Goal: Task Accomplishment & Management: Manage account settings

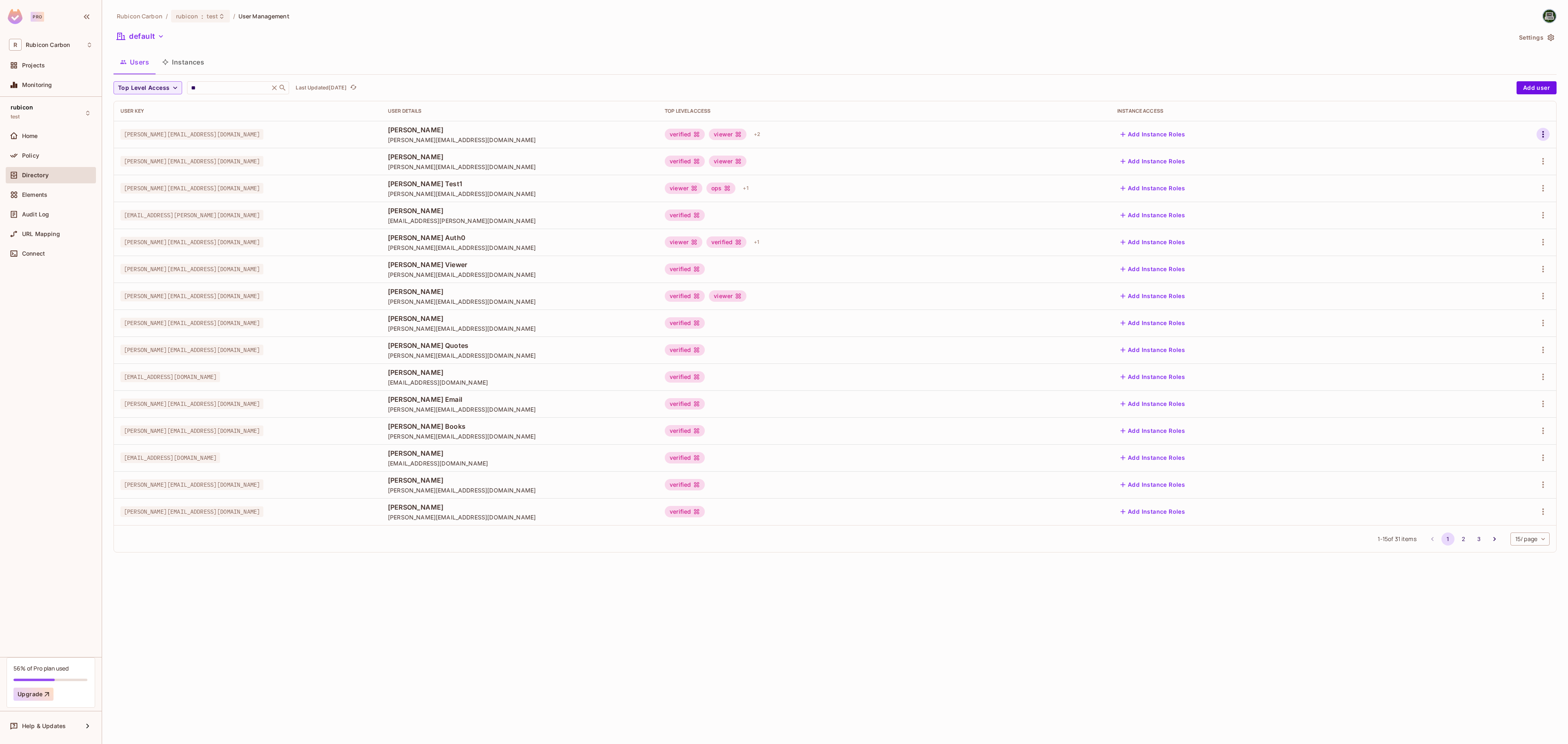
click at [1544, 133] on icon "button" at bounding box center [1543, 135] width 10 height 10
click at [1516, 153] on li "Edit" at bounding box center [1507, 154] width 72 height 18
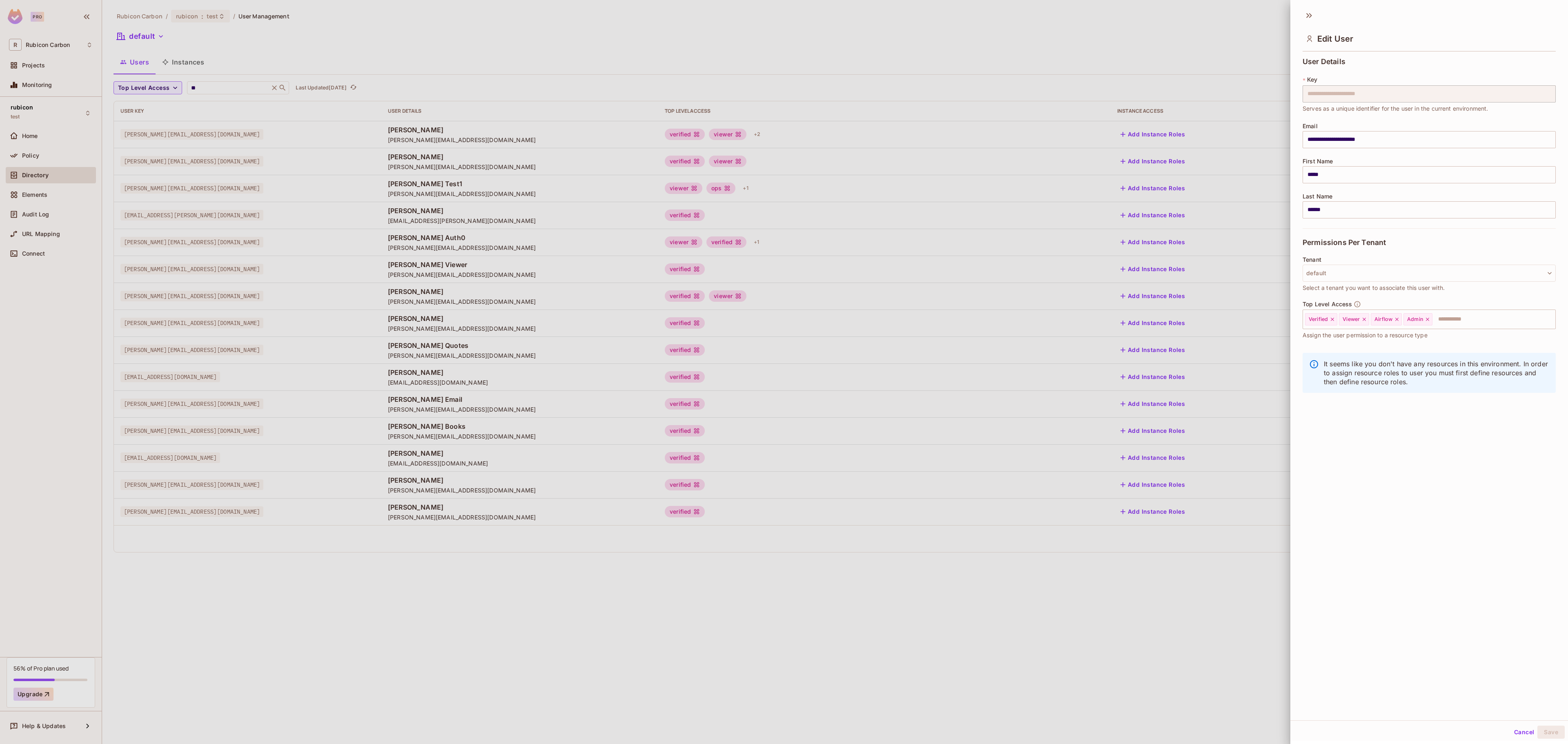
click at [780, 49] on div at bounding box center [784, 372] width 1568 height 744
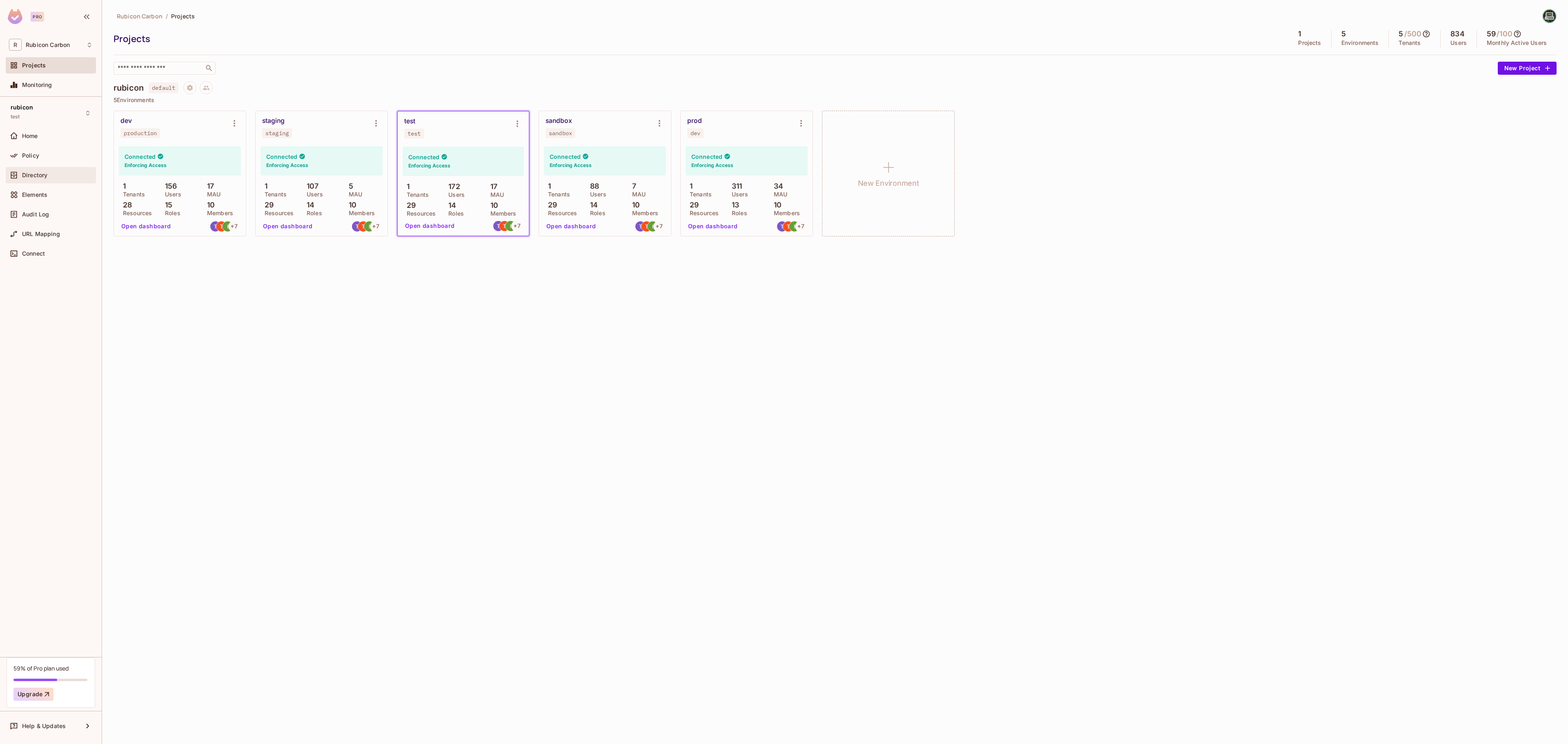
click at [32, 175] on span "Directory" at bounding box center [35, 175] width 26 height 7
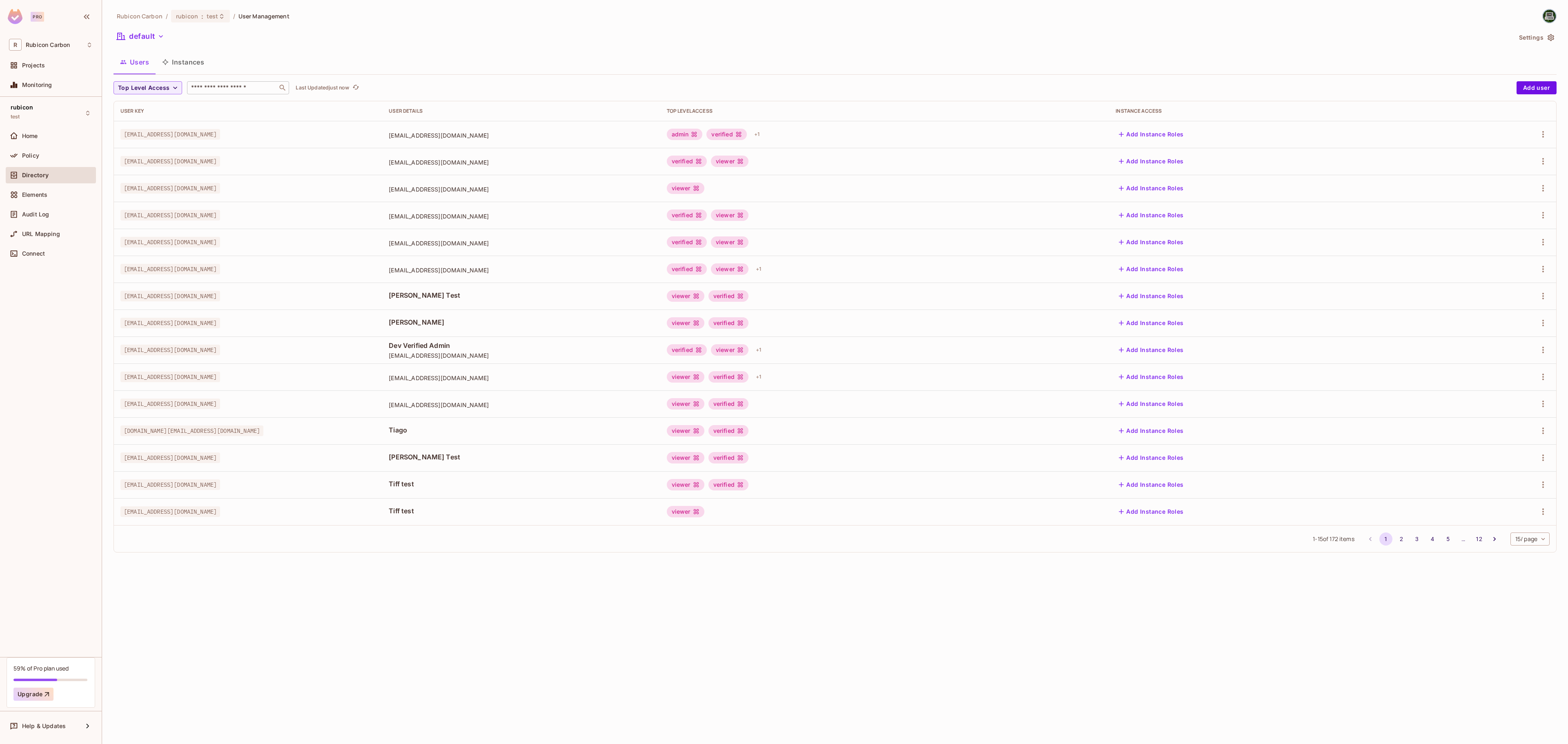
click at [210, 86] on input "text" at bounding box center [232, 88] width 86 height 8
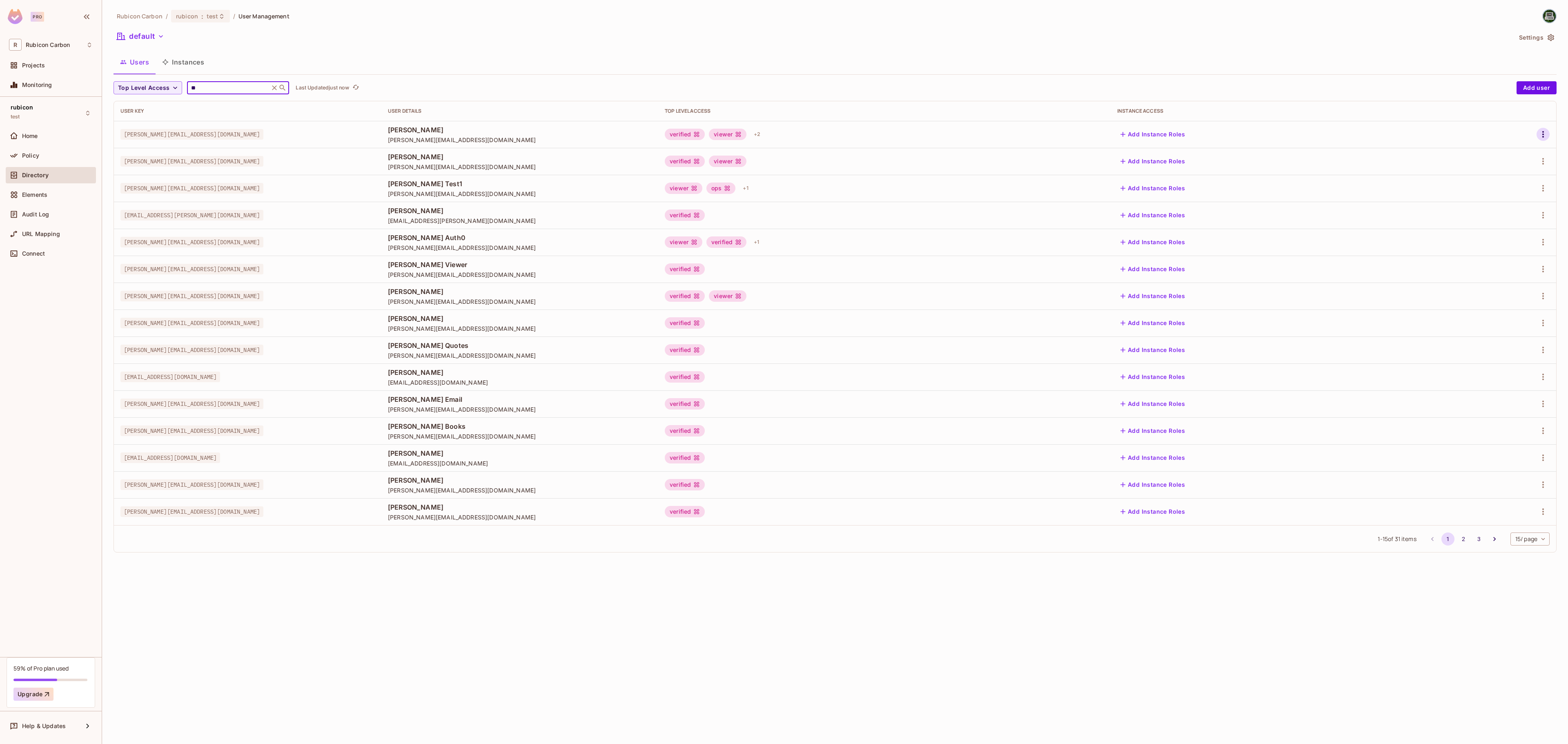
type input "**"
click at [1544, 135] on icon "button" at bounding box center [1543, 135] width 10 height 10
click at [1520, 150] on li "Edit" at bounding box center [1507, 154] width 72 height 18
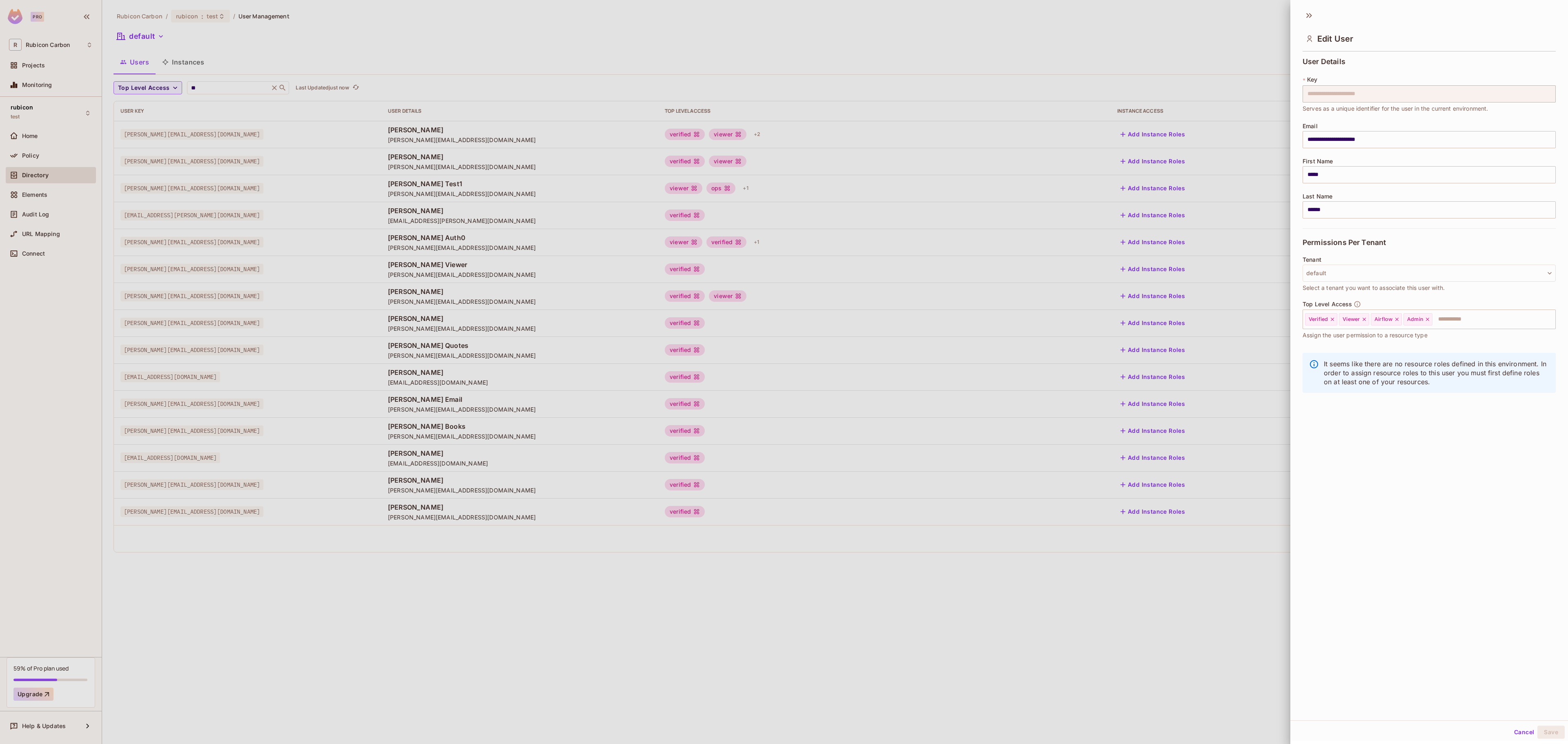
click at [1044, 68] on div at bounding box center [784, 372] width 1568 height 744
